Goal: Task Accomplishment & Management: Use online tool/utility

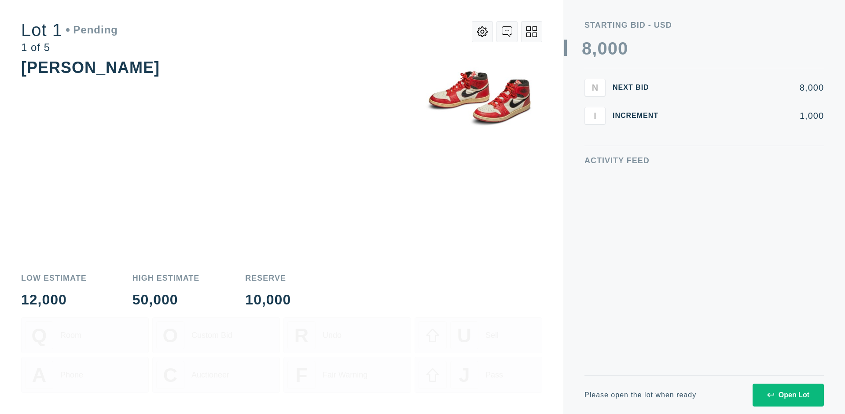
click at [787, 395] on div "Open Lot" at bounding box center [788, 395] width 42 height 8
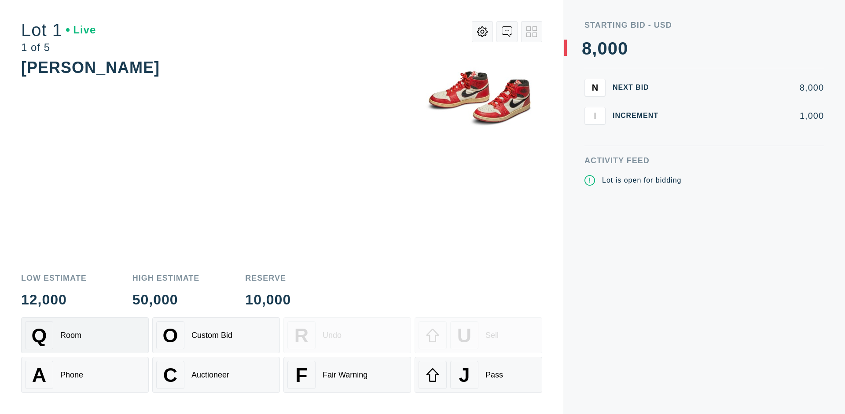
click at [85, 335] on div "Q Room" at bounding box center [85, 335] width 120 height 28
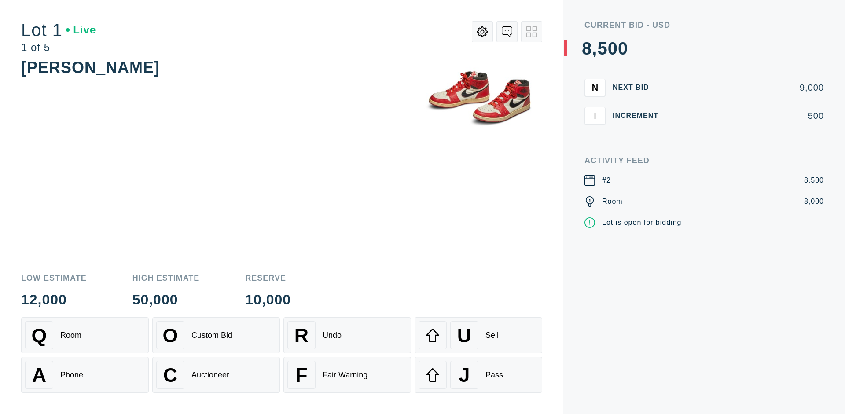
click at [85, 335] on div "Q Room" at bounding box center [85, 335] width 120 height 28
click at [85, 375] on div "A Phone" at bounding box center [85, 375] width 120 height 28
